Goal: Information Seeking & Learning: Learn about a topic

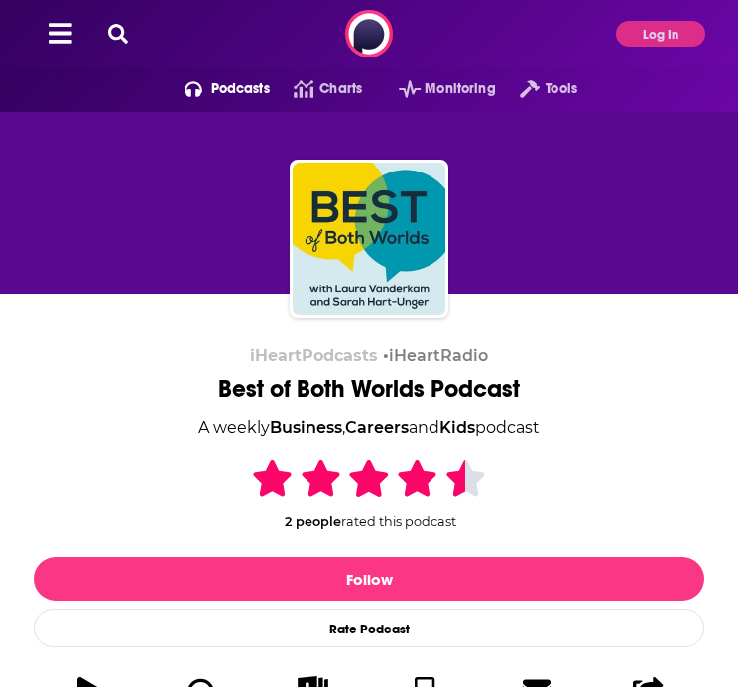
click at [113, 34] on icon at bounding box center [118, 34] width 20 height 20
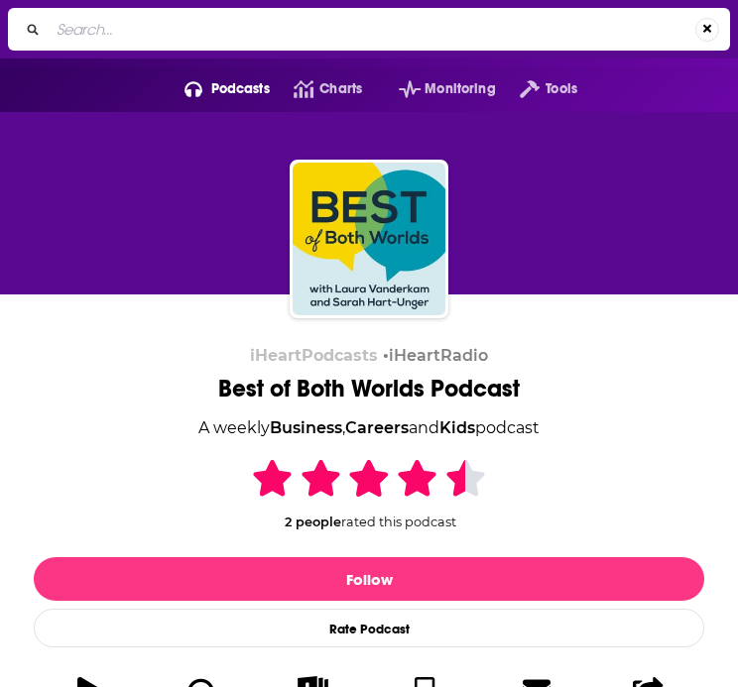
type input "The Playbook With [PERSON_NAME]"
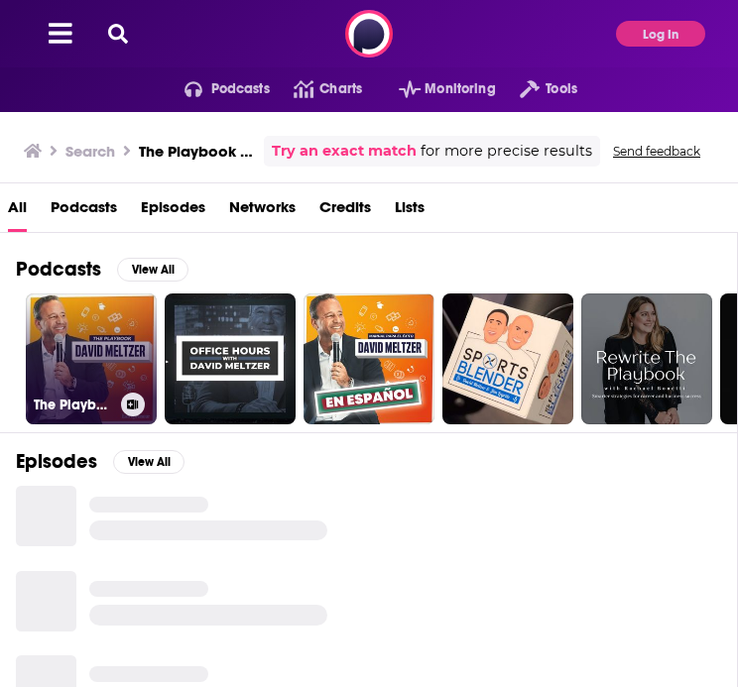
click at [105, 351] on link "The Playbook With [PERSON_NAME]" at bounding box center [91, 359] width 131 height 131
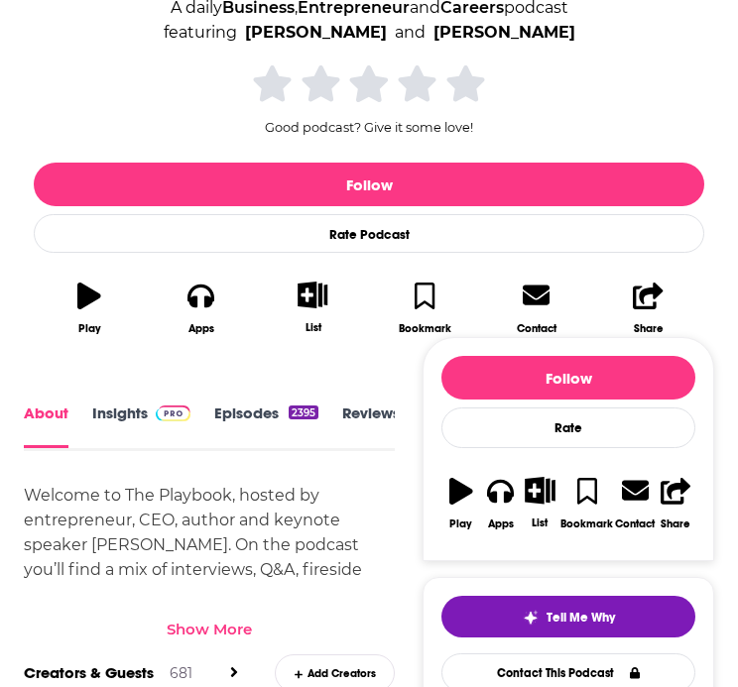
scroll to position [424, 0]
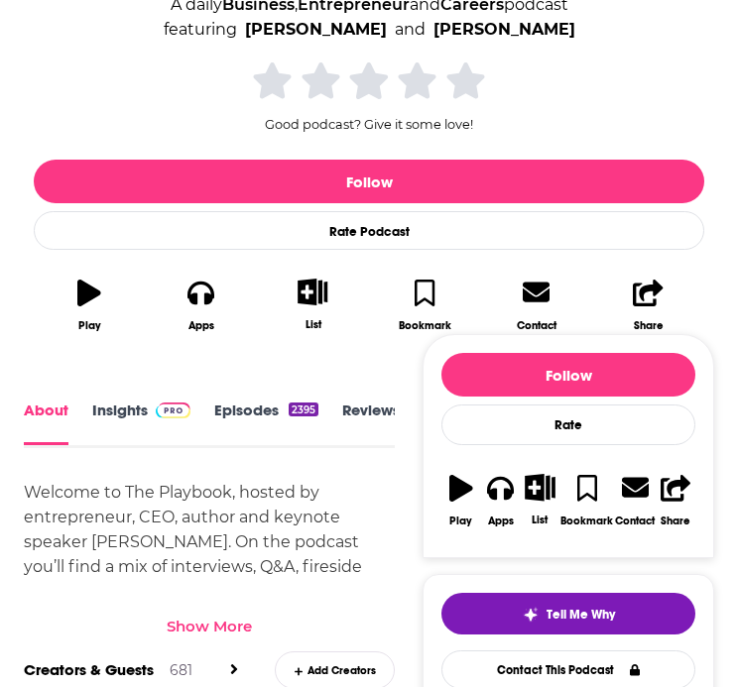
click at [132, 413] on link "Insights" at bounding box center [141, 423] width 98 height 44
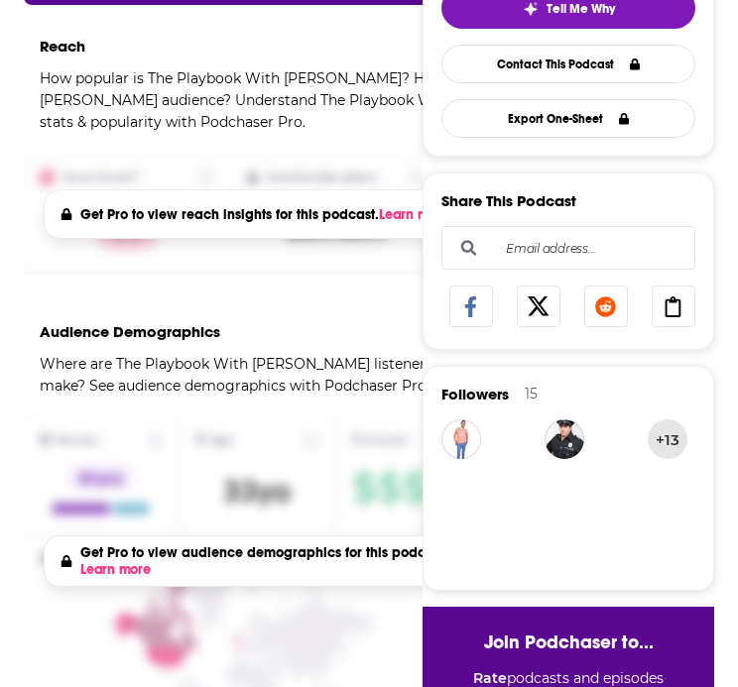
scroll to position [527, 0]
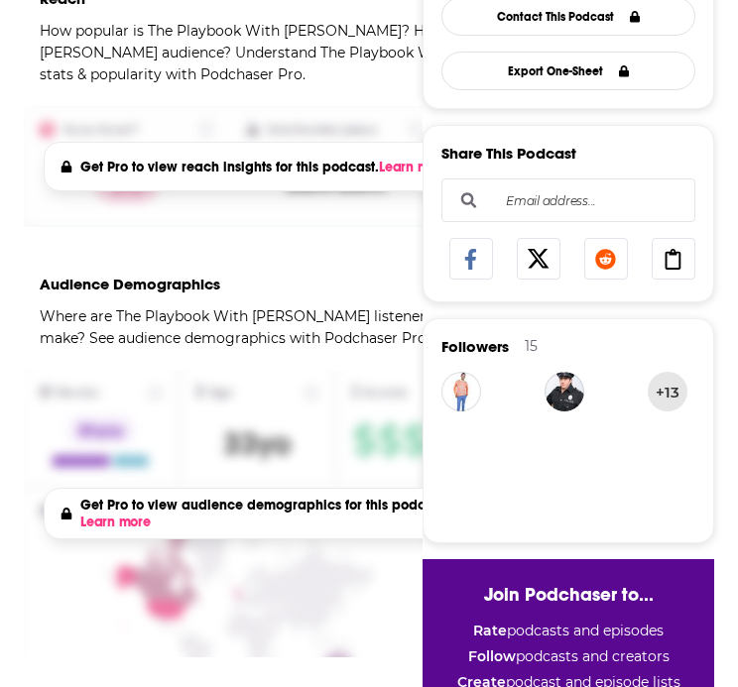
click at [264, 417] on div "Get Pro to view audience demographics for this podcast. Learn more Get Pro" at bounding box center [336, 514] width 624 height 288
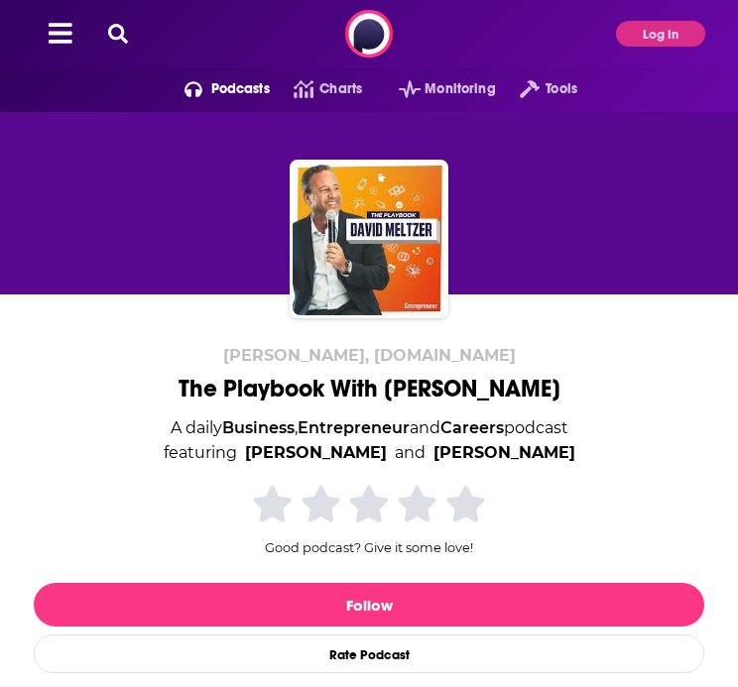
click at [674, 17] on div "Podcasts Charts Monitoring Tools For Business For Podcasters More Log In" at bounding box center [369, 33] width 738 height 67
click at [673, 40] on button "Log In" at bounding box center [660, 34] width 89 height 26
